Goal: Check status: Check status

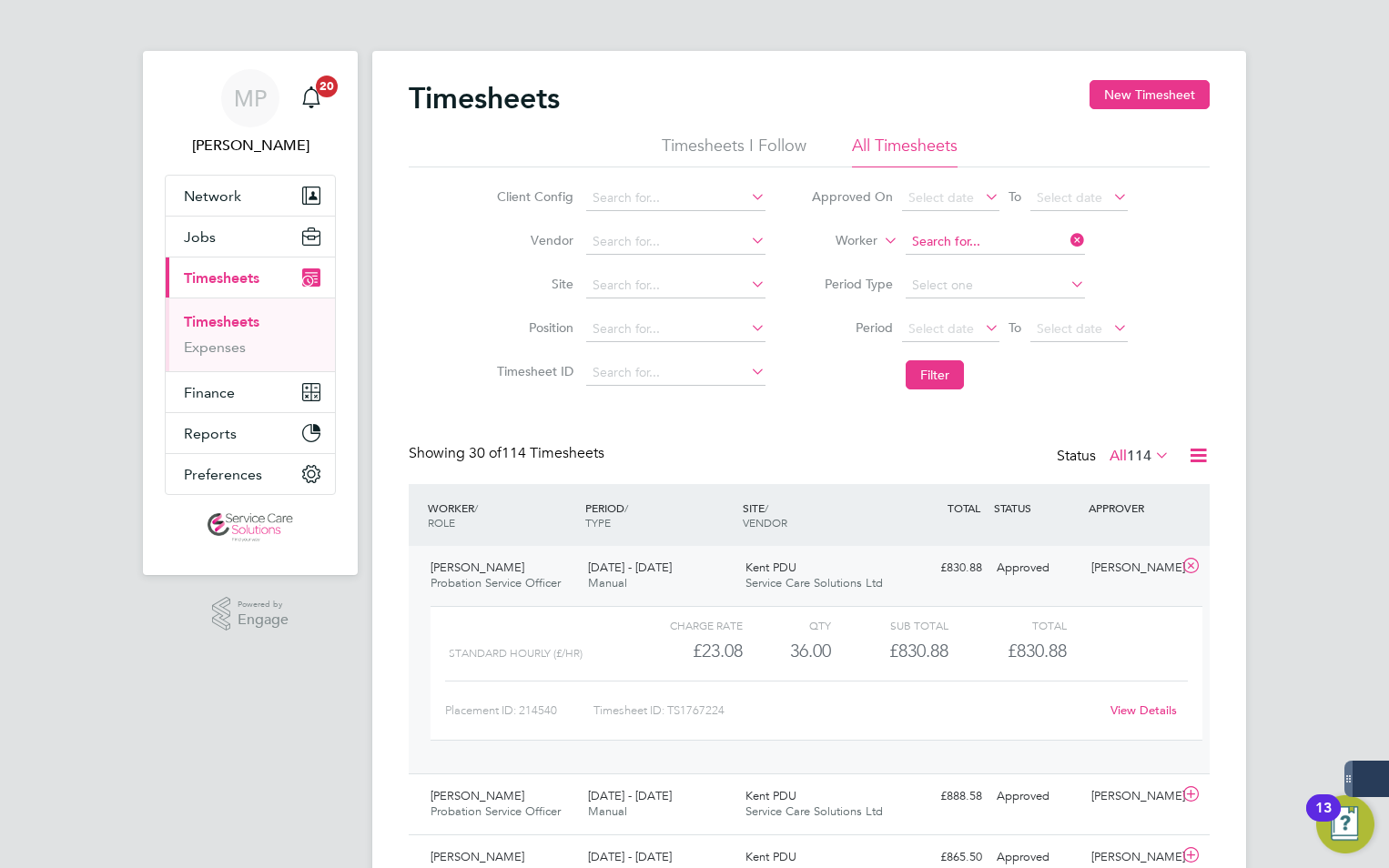
click at [958, 242] on input at bounding box center [996, 242] width 179 height 26
click at [969, 263] on b "[PERSON_NAME]" at bounding box center [997, 266] width 105 height 16
type input "[PERSON_NAME]"
drag, startPoint x: 942, startPoint y: 377, endPoint x: 919, endPoint y: 377, distance: 23.0
click at [941, 378] on button "Filter" at bounding box center [935, 375] width 59 height 29
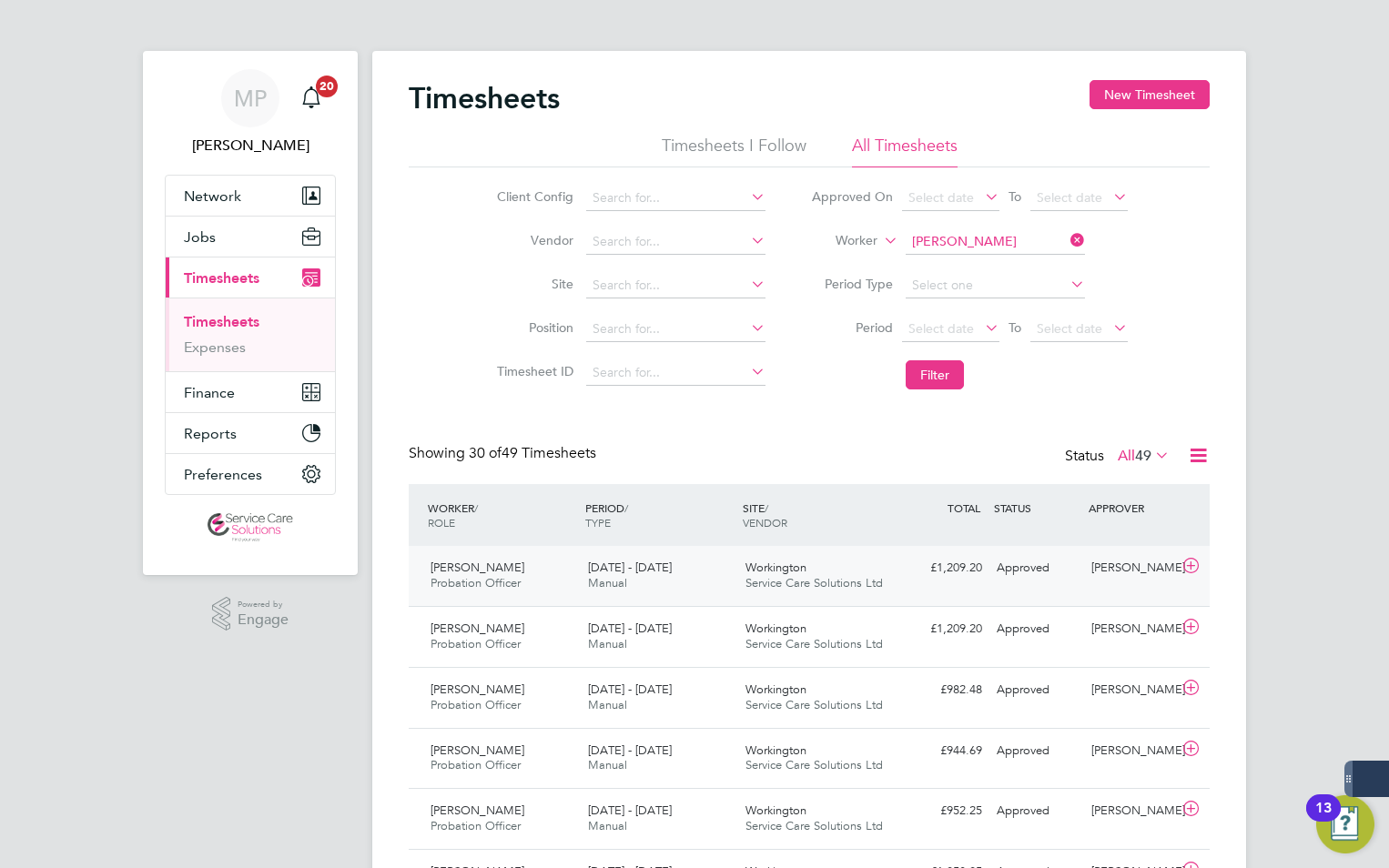
click at [855, 582] on span "Service Care Solutions Ltd" at bounding box center [814, 583] width 137 height 16
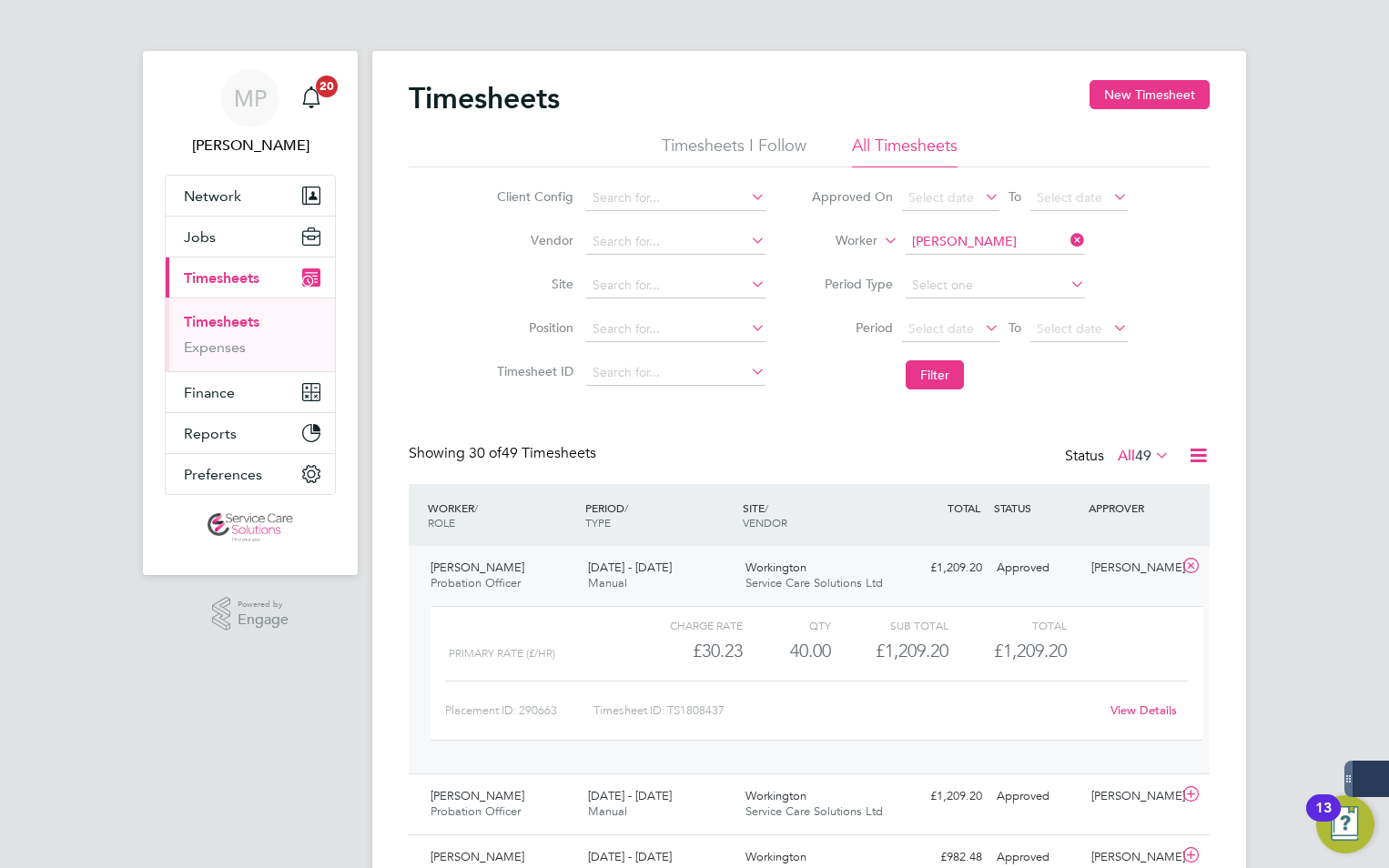
click at [1133, 706] on link "View Details" at bounding box center [1144, 710] width 67 height 16
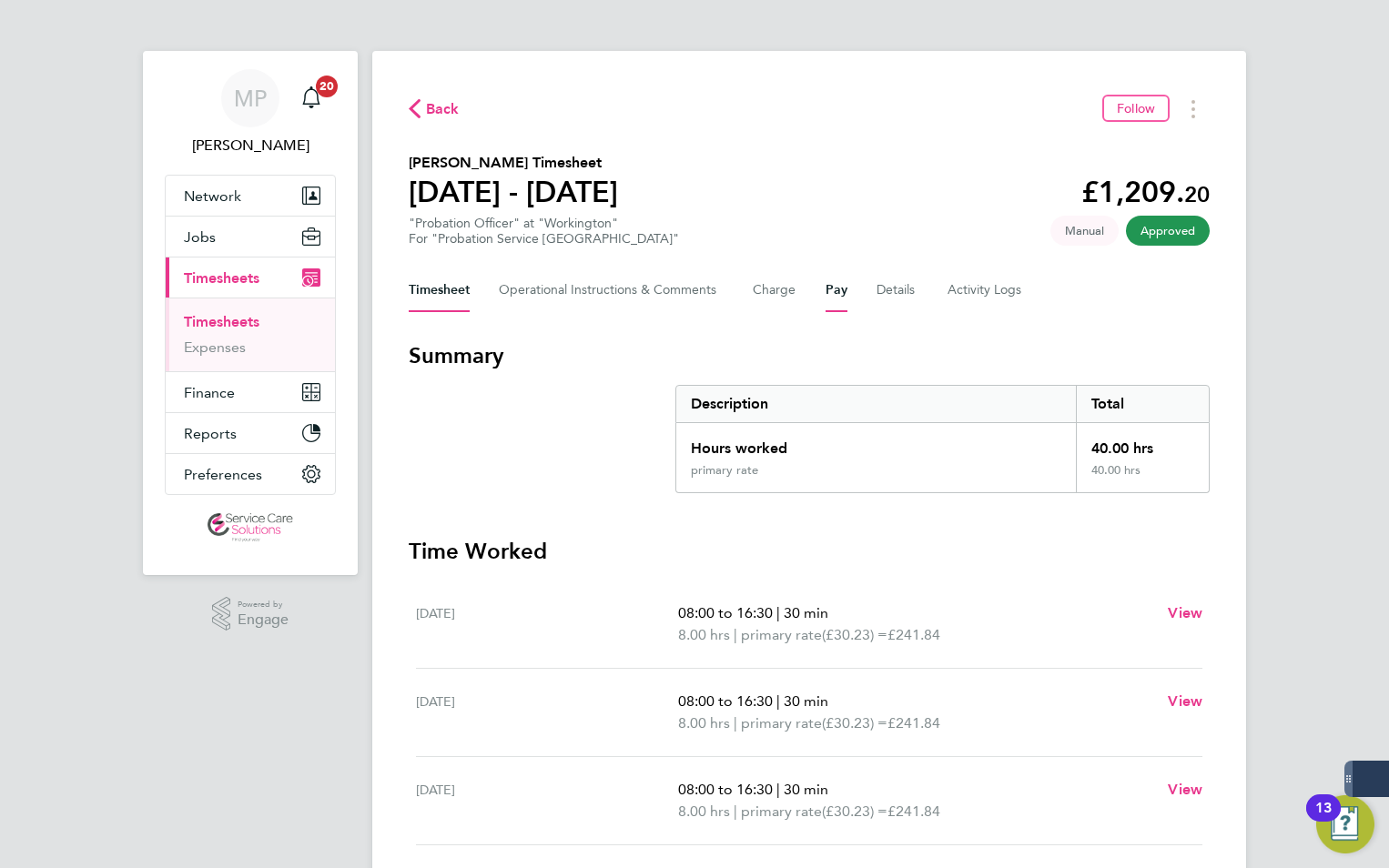
click at [837, 295] on button "Pay" at bounding box center [836, 290] width 22 height 44
